Goal: Information Seeking & Learning: Learn about a topic

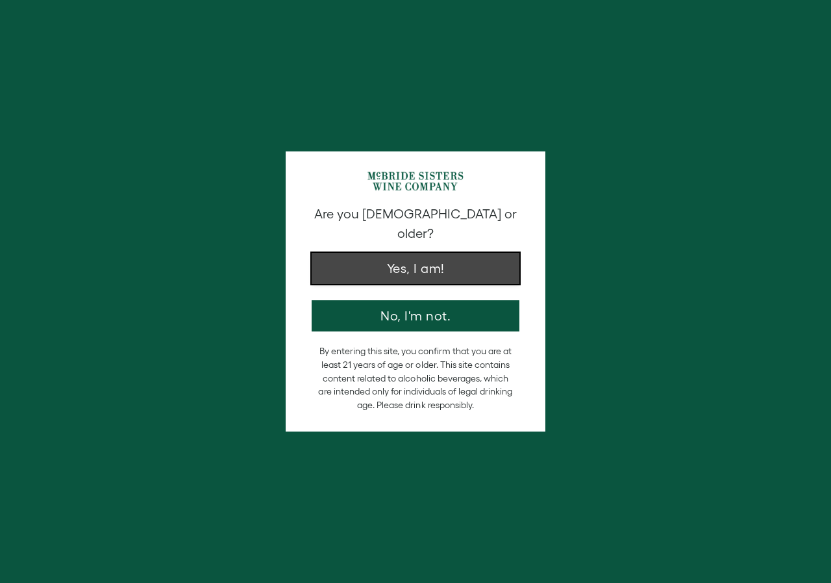
click at [472, 253] on button "Yes, I am!" at bounding box center [416, 268] width 208 height 31
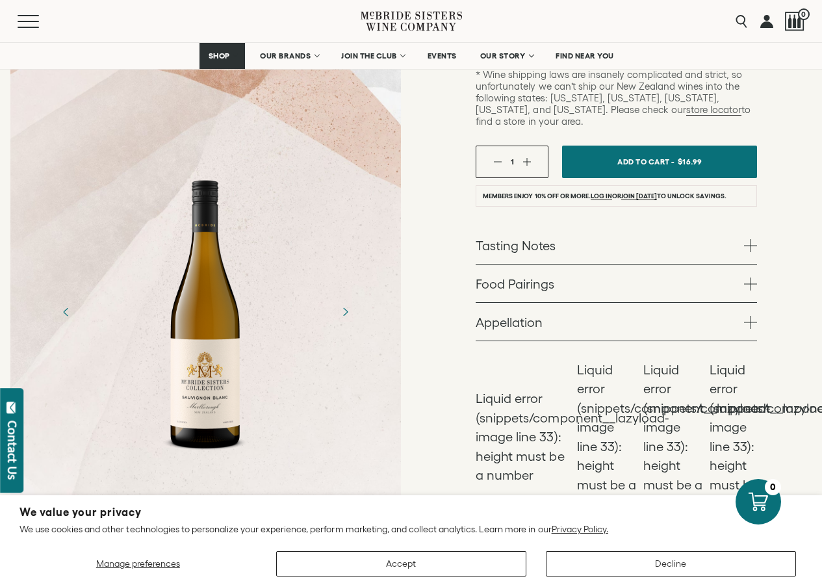
scroll to position [390, 0]
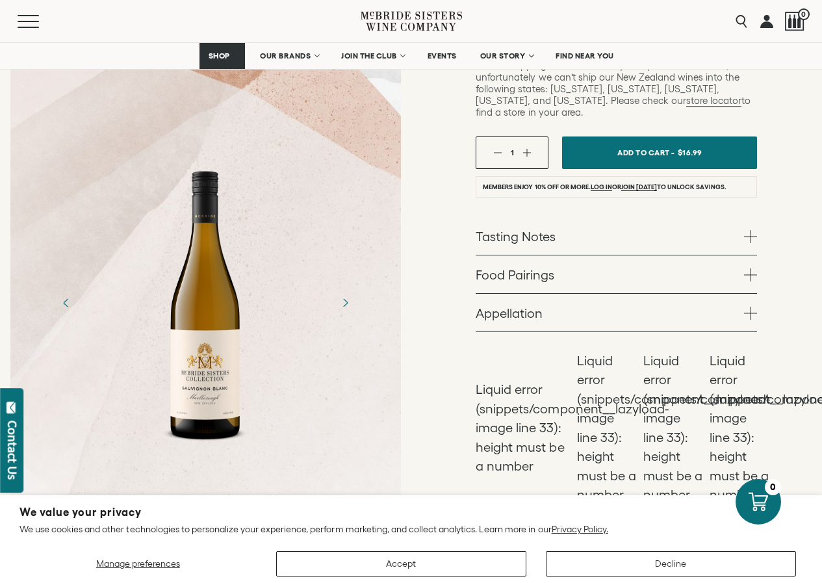
click at [696, 221] on link "Tasting Notes" at bounding box center [615, 236] width 281 height 38
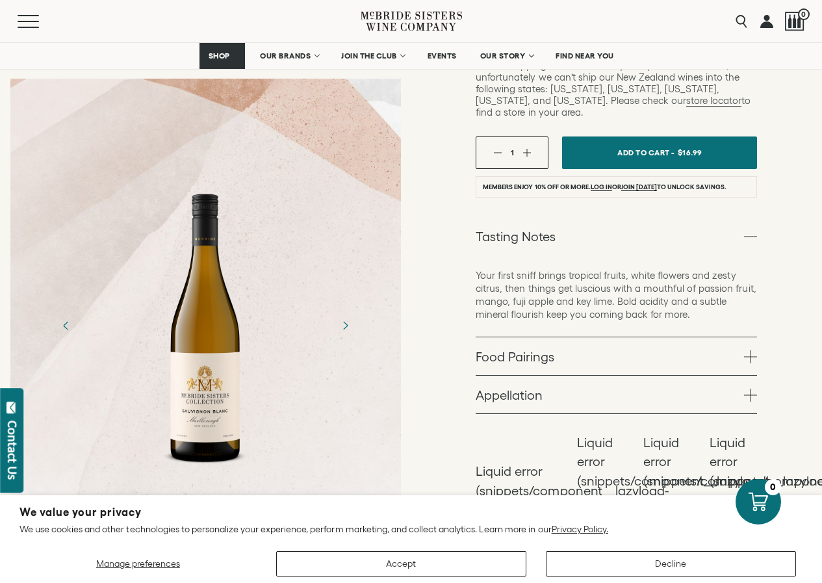
click at [505, 269] on p "Your first sniff brings tropical fruits, white flowers and zesty citrus, then t…" at bounding box center [615, 295] width 281 height 52
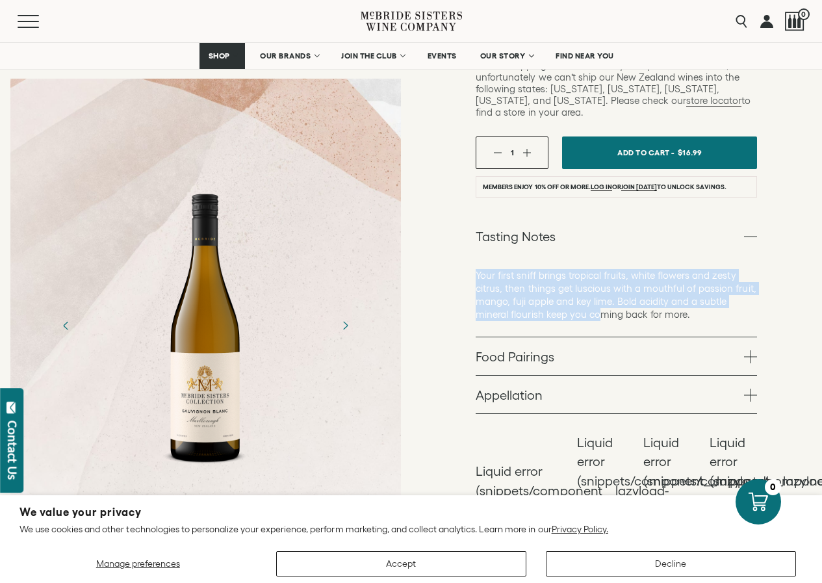
drag, startPoint x: 475, startPoint y: 246, endPoint x: 607, endPoint y: 297, distance: 141.5
click at [603, 297] on div "[PERSON_NAME] Sisters Collection [PERSON_NAME] Sisters Collection Sauvignon Bla…" at bounding box center [616, 179] width 411 height 925
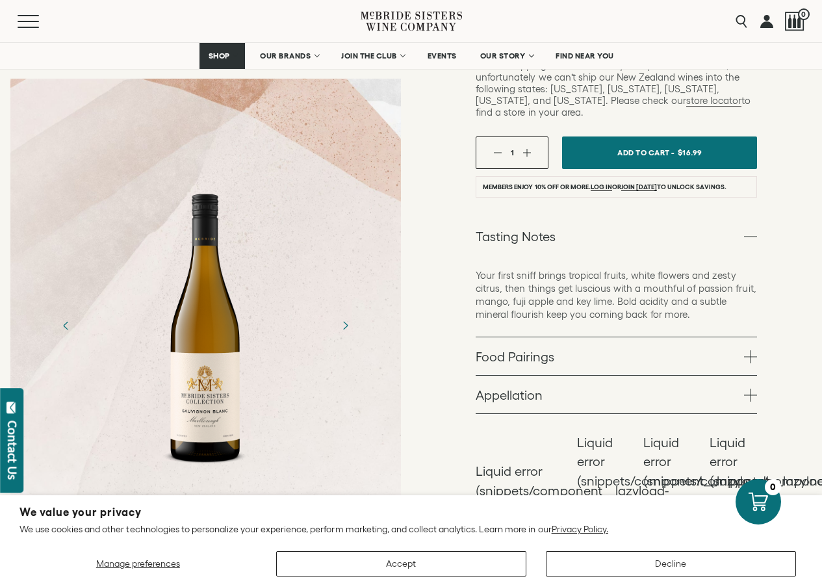
drag, startPoint x: 674, startPoint y: 296, endPoint x: 703, endPoint y: 284, distance: 32.1
click at [674, 296] on div "Your first sniff brings tropical fruits, white flowers and zesty citrus, then t…" at bounding box center [615, 296] width 281 height 82
drag, startPoint x: 498, startPoint y: 239, endPoint x: 565, endPoint y: 310, distance: 97.9
click at [562, 312] on ul "Tasting Notes Your first sniff brings tropical fruits, white flowers and zesty …" at bounding box center [615, 315] width 281 height 197
click at [777, 272] on div "[PERSON_NAME] Sisters Collection [PERSON_NAME] Sisters Collection Sauvignon Bla…" at bounding box center [616, 179] width 411 height 925
